Goal: Task Accomplishment & Management: Use online tool/utility

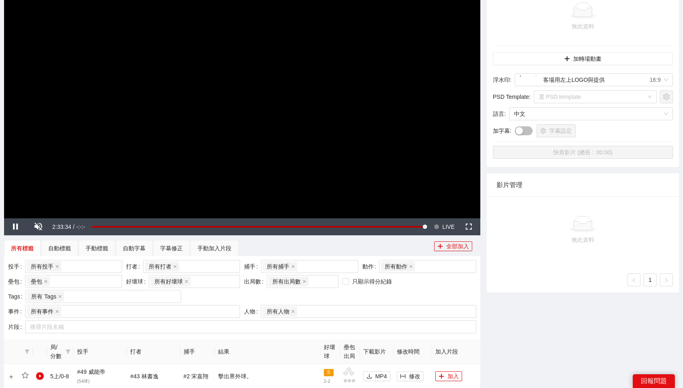
scroll to position [122, 0]
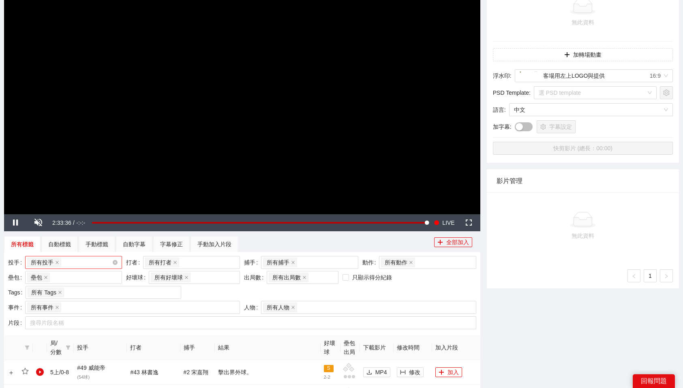
click at [86, 262] on div "所有投手 + 0 ..." at bounding box center [69, 262] width 85 height 11
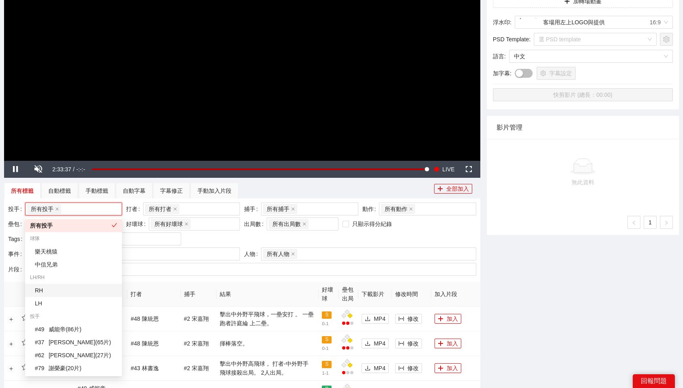
scroll to position [180, 0]
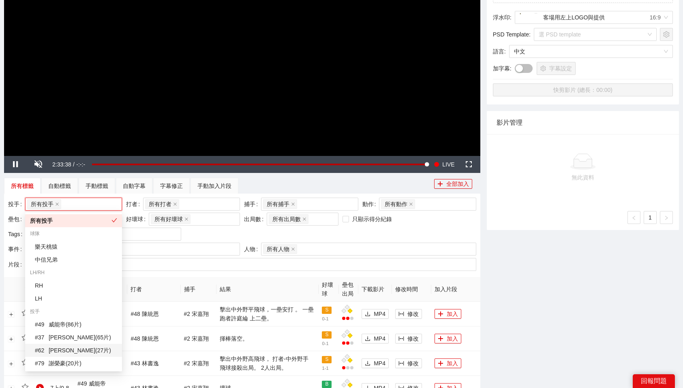
click at [74, 346] on div "# 62 [PERSON_NAME] ( 27 片 )" at bounding box center [76, 350] width 82 height 9
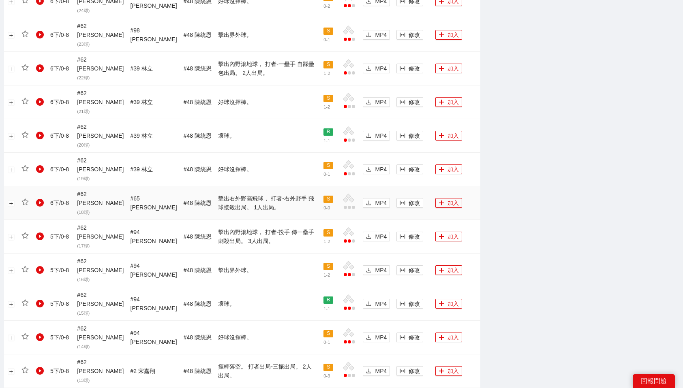
scroll to position [681, 0]
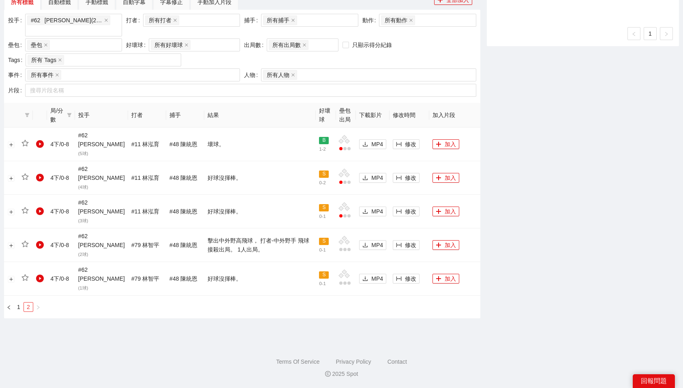
scroll to position [310, 0]
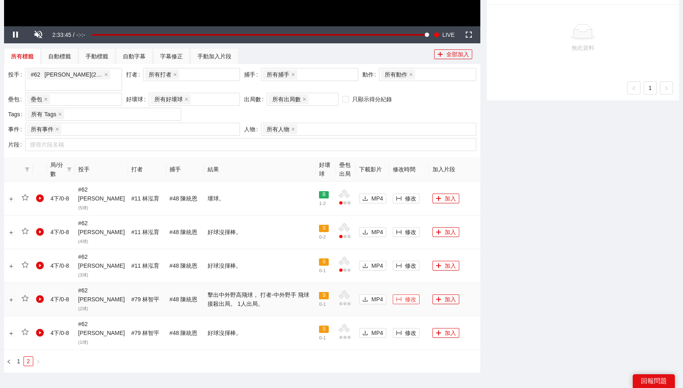
click at [410, 295] on span "修改" at bounding box center [410, 299] width 11 height 9
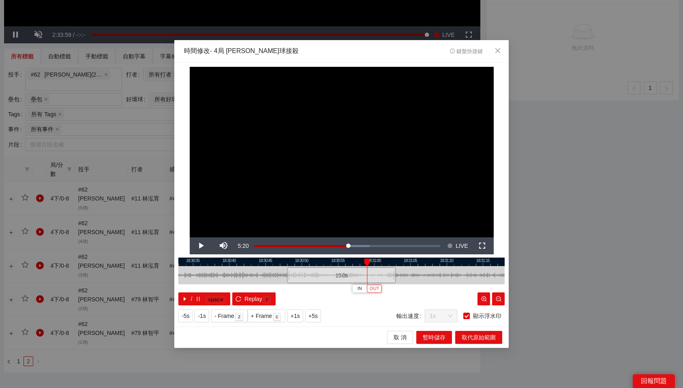
click at [377, 289] on span "OUT" at bounding box center [375, 288] width 10 height 7
click at [470, 336] on span "取代原始範圍" at bounding box center [479, 337] width 34 height 9
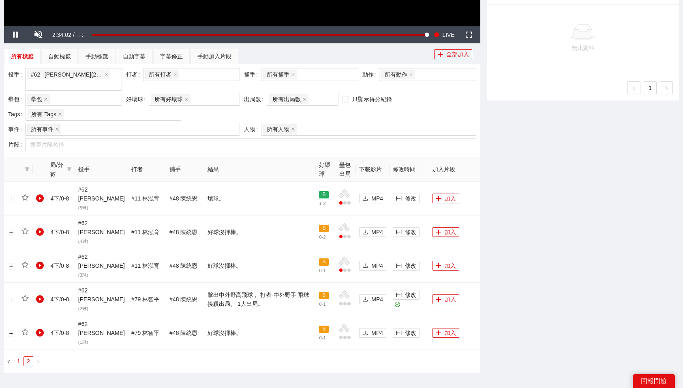
click at [21, 357] on link "1" at bounding box center [18, 361] width 9 height 9
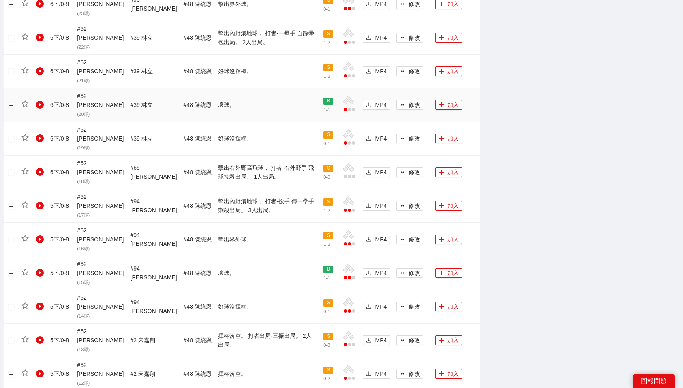
scroll to position [681, 0]
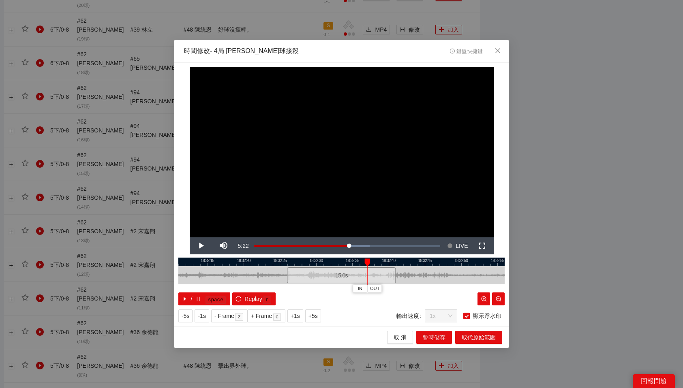
click at [352, 264] on div at bounding box center [341, 262] width 326 height 9
click at [365, 291] on span "OUT" at bounding box center [364, 288] width 10 height 7
click at [487, 338] on span "取代原始範圍" at bounding box center [479, 337] width 34 height 9
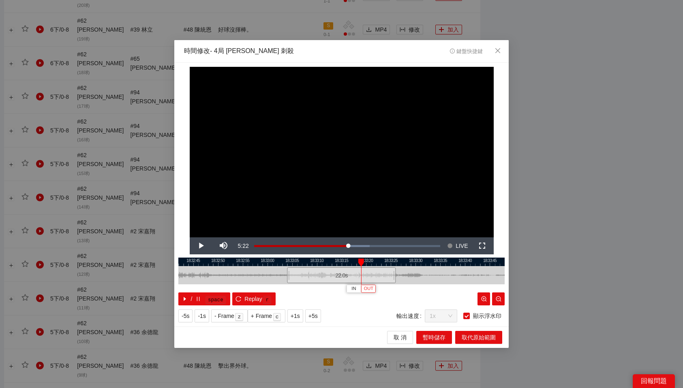
click at [372, 289] on span "OUT" at bounding box center [369, 288] width 10 height 7
click at [468, 335] on span "取代原始範圍" at bounding box center [479, 337] width 34 height 9
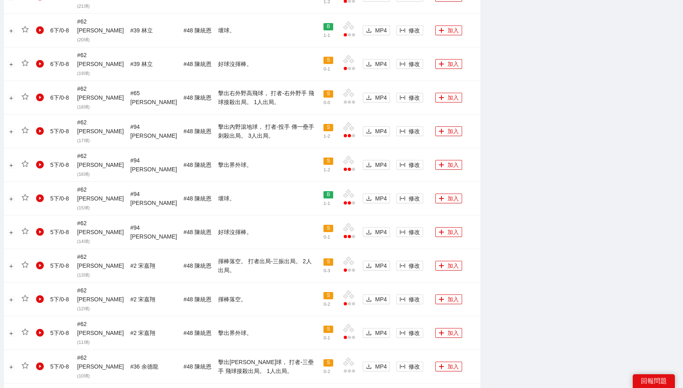
scroll to position [644, 0]
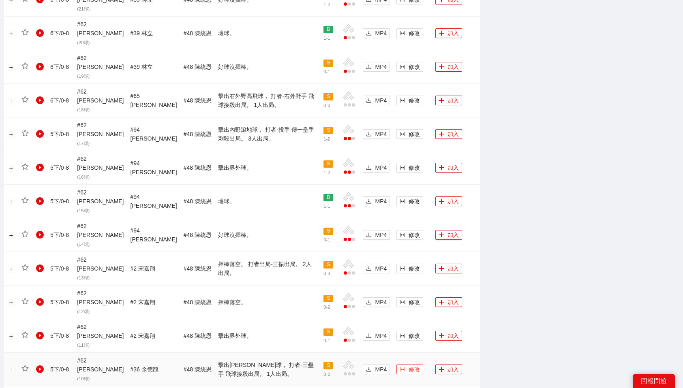
click at [409, 365] on span "修改" at bounding box center [414, 369] width 11 height 9
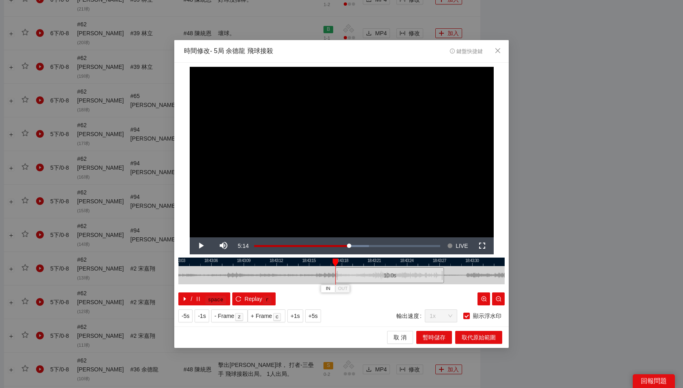
drag, startPoint x: 330, startPoint y: 279, endPoint x: 379, endPoint y: 278, distance: 48.2
click at [379, 278] on div "10.0 s" at bounding box center [389, 275] width 109 height 16
click at [499, 51] on icon "close" at bounding box center [497, 50] width 6 height 6
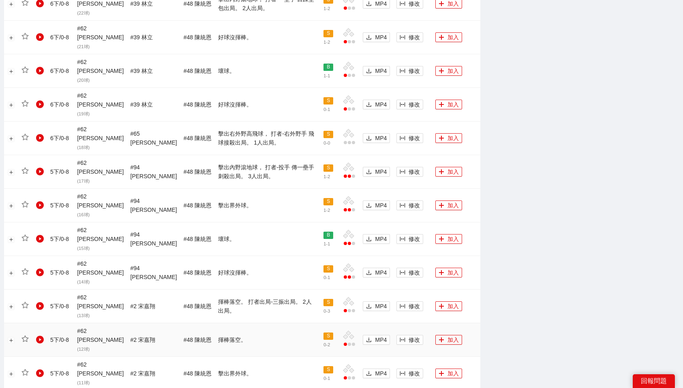
scroll to position [605, 0]
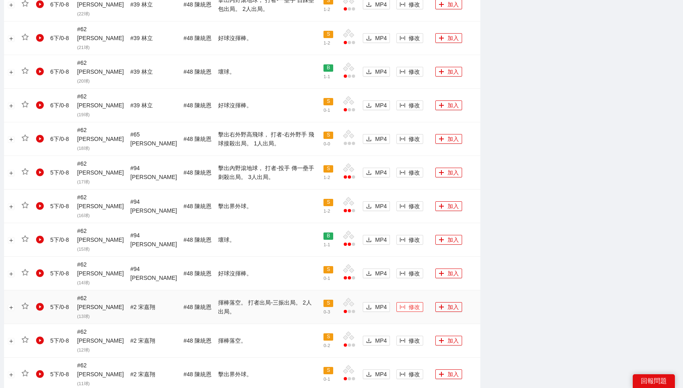
click at [410, 303] on span "修改" at bounding box center [414, 307] width 11 height 9
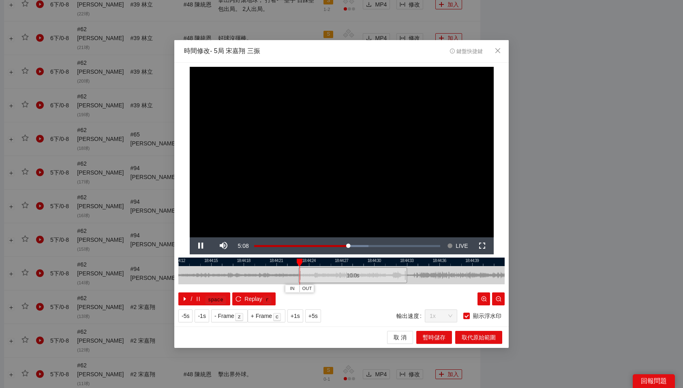
drag, startPoint x: 335, startPoint y: 279, endPoint x: 342, endPoint y: 278, distance: 7.4
click at [342, 278] on div "10.0 s" at bounding box center [352, 275] width 109 height 16
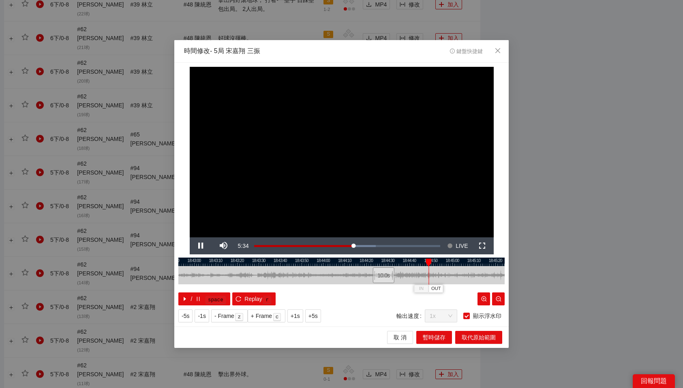
drag, startPoint x: 398, startPoint y: 262, endPoint x: 427, endPoint y: 263, distance: 28.8
click at [427, 263] on div at bounding box center [429, 263] width 6 height 8
click at [436, 289] on span "OUT" at bounding box center [435, 288] width 10 height 7
click at [475, 338] on span "取代原始範圍" at bounding box center [479, 337] width 34 height 9
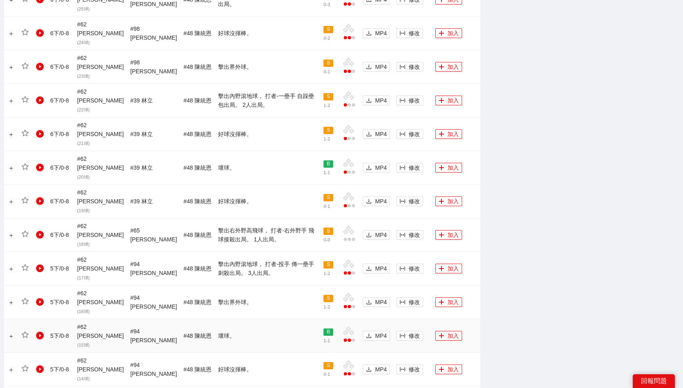
scroll to position [509, 0]
click at [409, 265] on span "修改" at bounding box center [414, 269] width 11 height 9
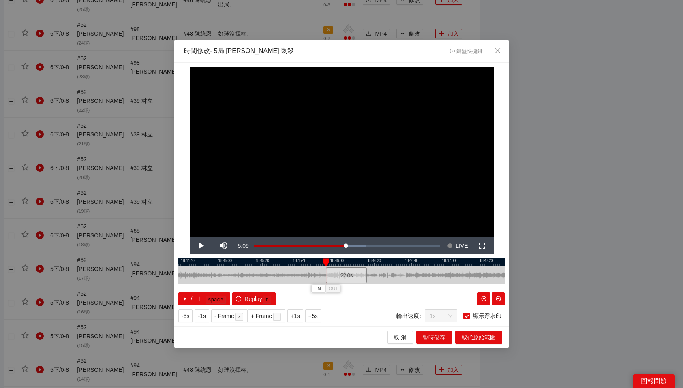
drag, startPoint x: 343, startPoint y: 275, endPoint x: 347, endPoint y: 274, distance: 4.1
click at [347, 274] on div "22.0 s" at bounding box center [346, 275] width 41 height 16
click at [349, 275] on div "22.0 s" at bounding box center [347, 275] width 41 height 16
click at [348, 275] on div "22.0 s" at bounding box center [347, 275] width 41 height 16
drag, startPoint x: 342, startPoint y: 259, endPoint x: 367, endPoint y: 259, distance: 25.1
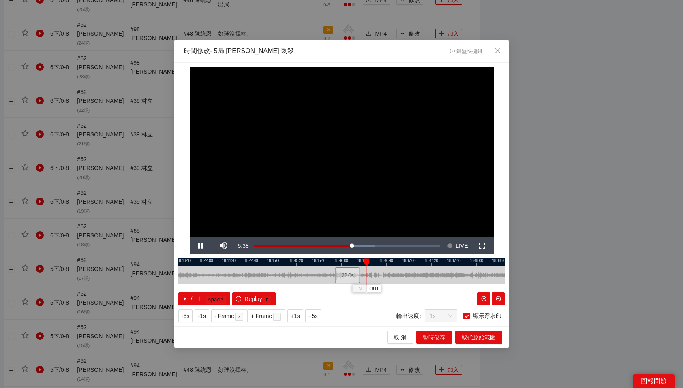
click at [367, 259] on div at bounding box center [367, 263] width 6 height 8
click at [380, 287] on button "OUT" at bounding box center [375, 289] width 15 height 8
click at [470, 337] on span "取代原始範圍" at bounding box center [479, 337] width 34 height 9
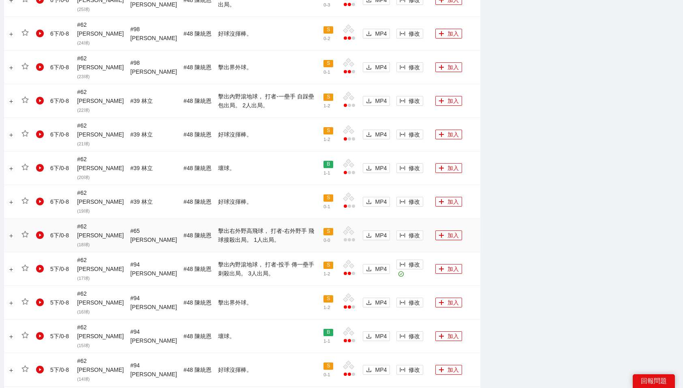
click at [395, 219] on td "修改" at bounding box center [412, 236] width 39 height 34
click at [402, 231] on button "修改" at bounding box center [409, 236] width 27 height 10
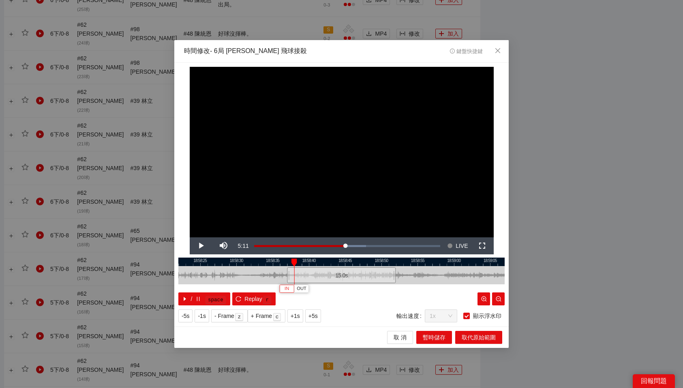
click at [291, 286] on button "IN" at bounding box center [287, 289] width 15 height 8
click at [402, 287] on span "OUT" at bounding box center [401, 288] width 10 height 7
click at [483, 337] on span "取代原始範圍" at bounding box center [479, 337] width 34 height 9
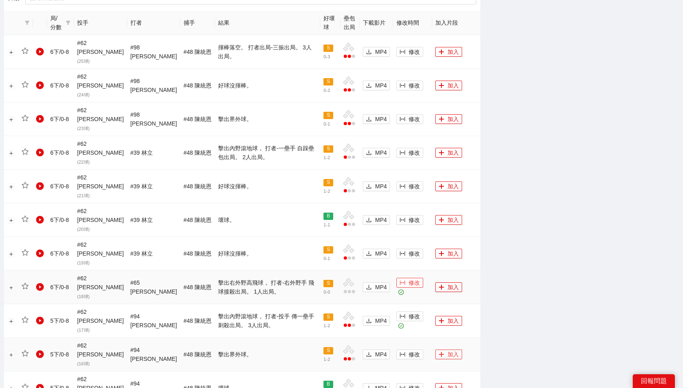
scroll to position [451, 0]
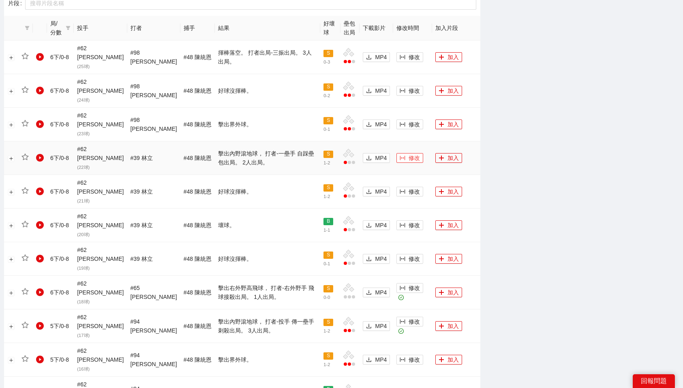
click at [409, 154] on span "修改" at bounding box center [414, 158] width 11 height 9
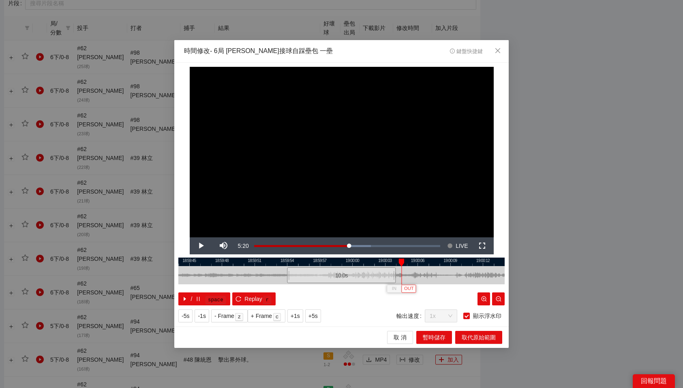
click at [413, 287] on button "OUT" at bounding box center [408, 289] width 15 height 8
click at [483, 341] on span "取代原始範圍" at bounding box center [479, 337] width 34 height 9
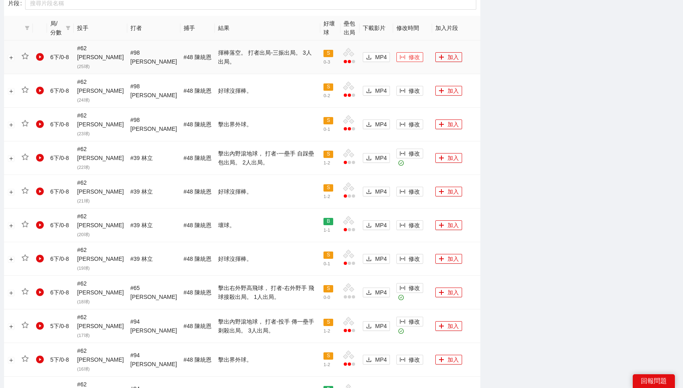
click at [409, 53] on span "修改" at bounding box center [414, 57] width 11 height 9
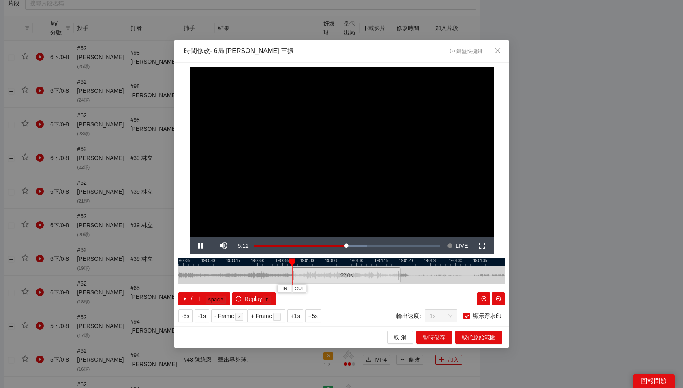
drag, startPoint x: 307, startPoint y: 270, endPoint x: 312, endPoint y: 270, distance: 4.9
click at [312, 270] on div "22.0 s" at bounding box center [346, 275] width 109 height 16
drag, startPoint x: 333, startPoint y: 262, endPoint x: 343, endPoint y: 263, distance: 10.1
click at [343, 263] on div at bounding box center [344, 263] width 6 height 8
click at [367, 291] on span "OUT" at bounding box center [366, 288] width 10 height 7
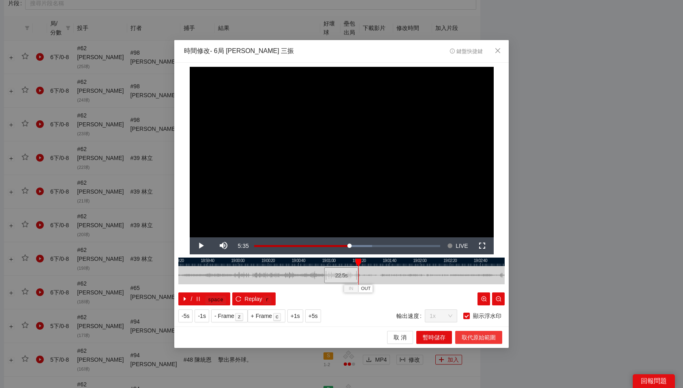
click at [470, 334] on span "取代原始範圍" at bounding box center [479, 337] width 34 height 9
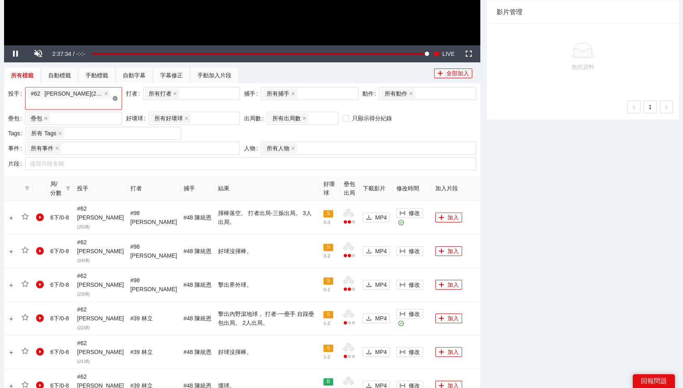
scroll to position [231, 0]
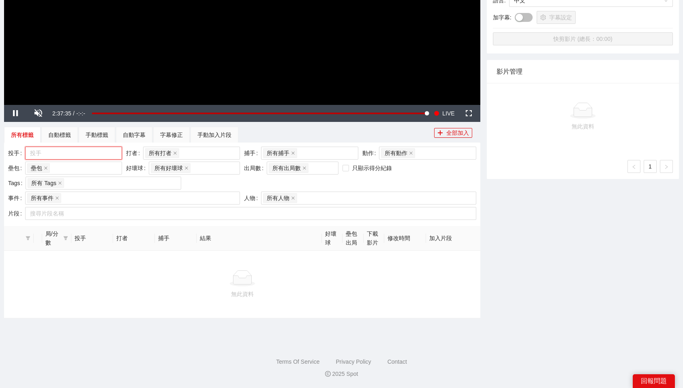
click at [53, 152] on div at bounding box center [69, 153] width 85 height 10
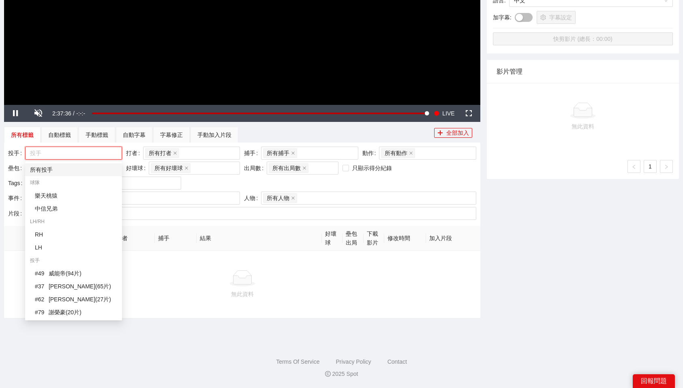
click at [63, 171] on div "所有投手" at bounding box center [73, 169] width 87 height 9
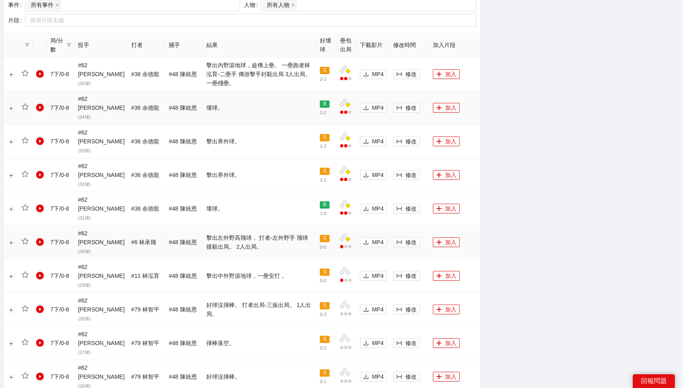
scroll to position [457, 0]
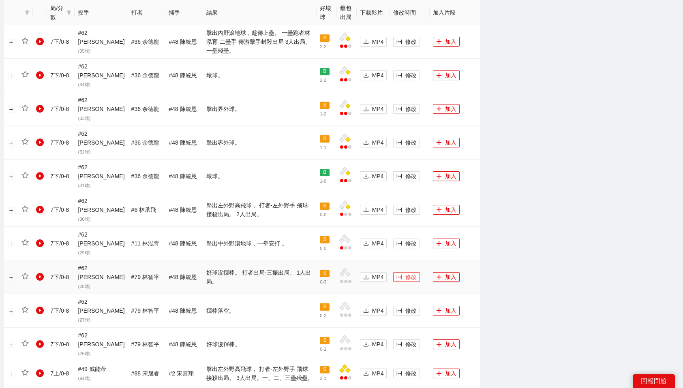
click at [407, 273] on span "修改" at bounding box center [410, 277] width 11 height 9
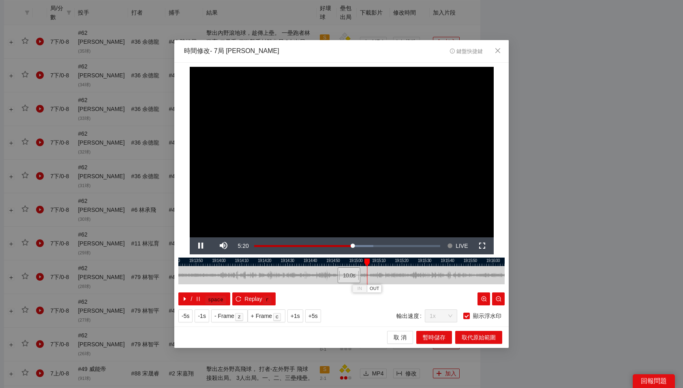
drag, startPoint x: 356, startPoint y: 259, endPoint x: 367, endPoint y: 260, distance: 10.6
click at [367, 260] on div at bounding box center [367, 263] width 6 height 8
click at [381, 289] on span "OUT" at bounding box center [380, 288] width 10 height 7
click at [486, 339] on span "取代原始範圍" at bounding box center [479, 337] width 34 height 9
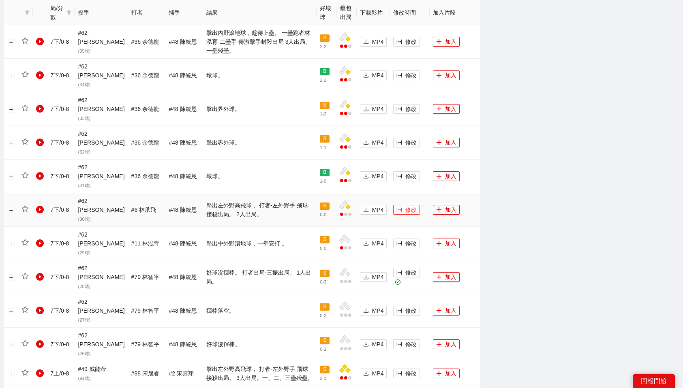
click at [405, 205] on span "修改" at bounding box center [410, 209] width 11 height 9
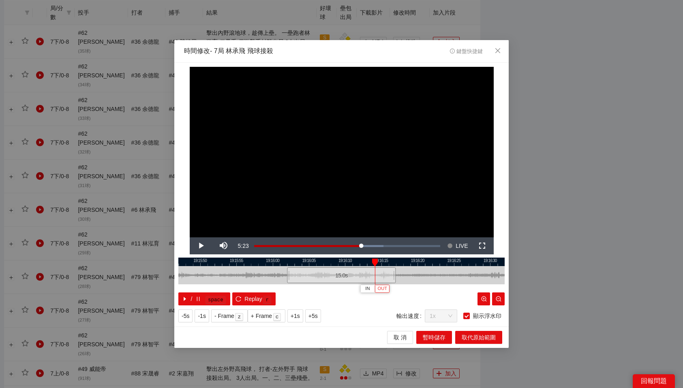
click at [385, 292] on span "OUT" at bounding box center [382, 288] width 10 height 7
click at [485, 338] on span "取代原始範圍" at bounding box center [479, 337] width 34 height 9
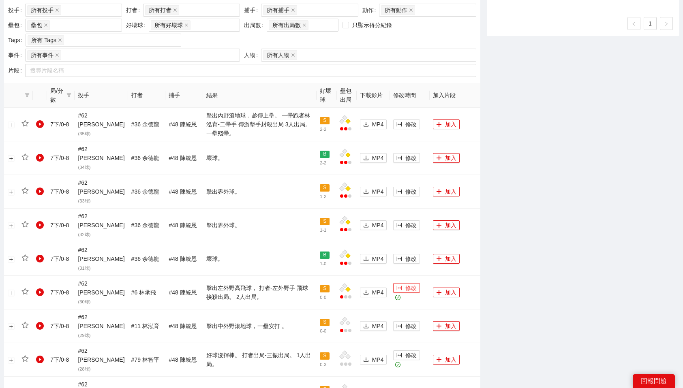
scroll to position [371, 0]
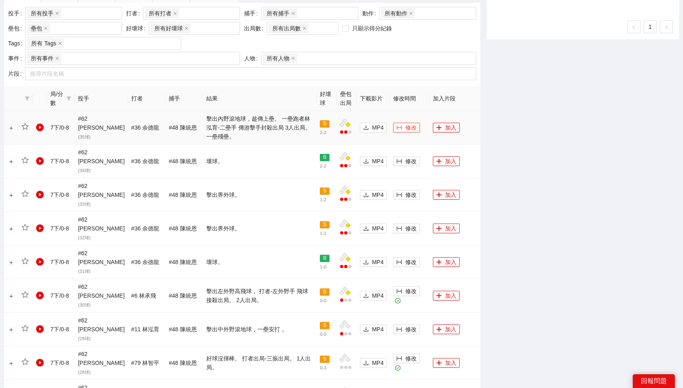
click at [407, 131] on span "修改" at bounding box center [410, 127] width 11 height 9
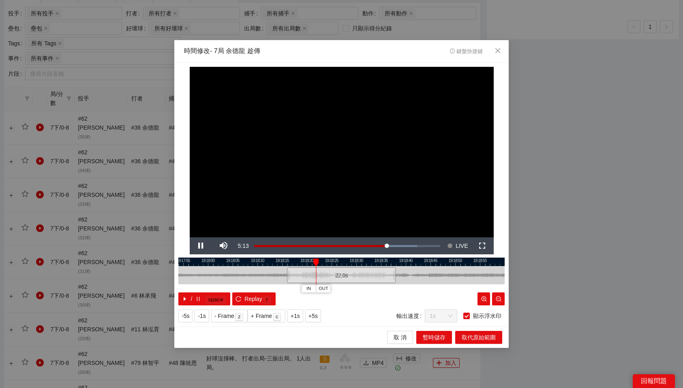
click at [289, 261] on div at bounding box center [341, 262] width 326 height 9
click at [336, 261] on div at bounding box center [341, 262] width 326 height 9
click at [351, 287] on span "OUT" at bounding box center [347, 288] width 10 height 7
click at [399, 288] on span "OUT" at bounding box center [396, 288] width 10 height 7
click at [473, 340] on span "取代原始範圍" at bounding box center [479, 337] width 34 height 9
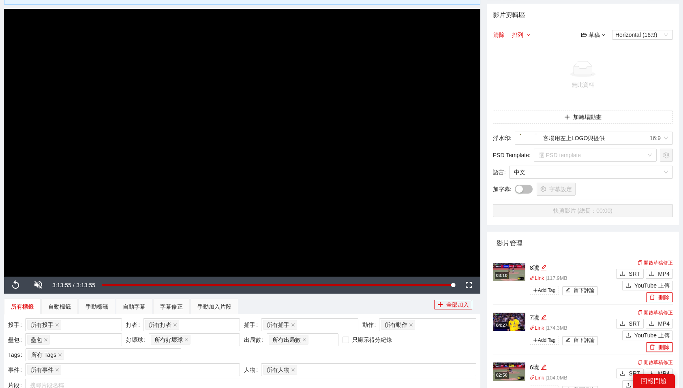
scroll to position [0, 0]
